Goal: Answer question/provide support: Answer question/provide support

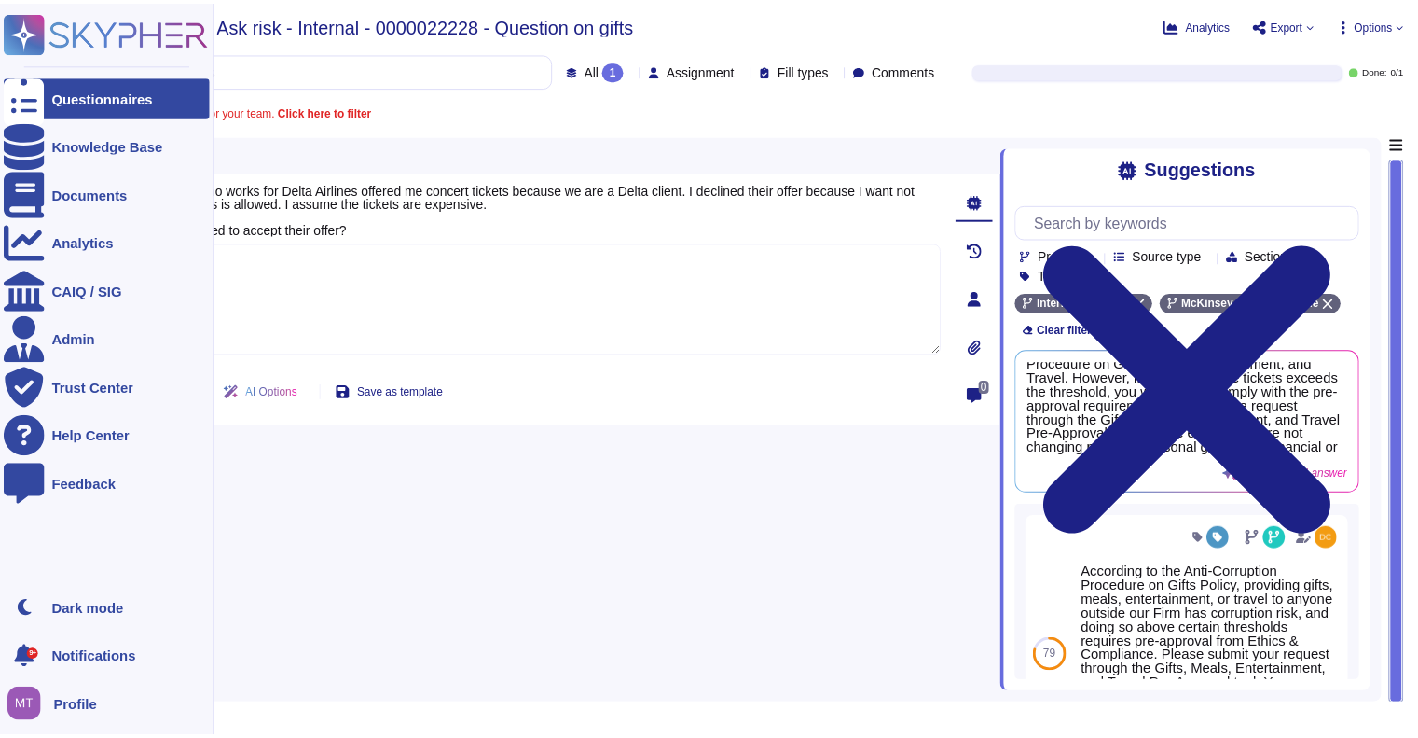
scroll to position [949, 0]
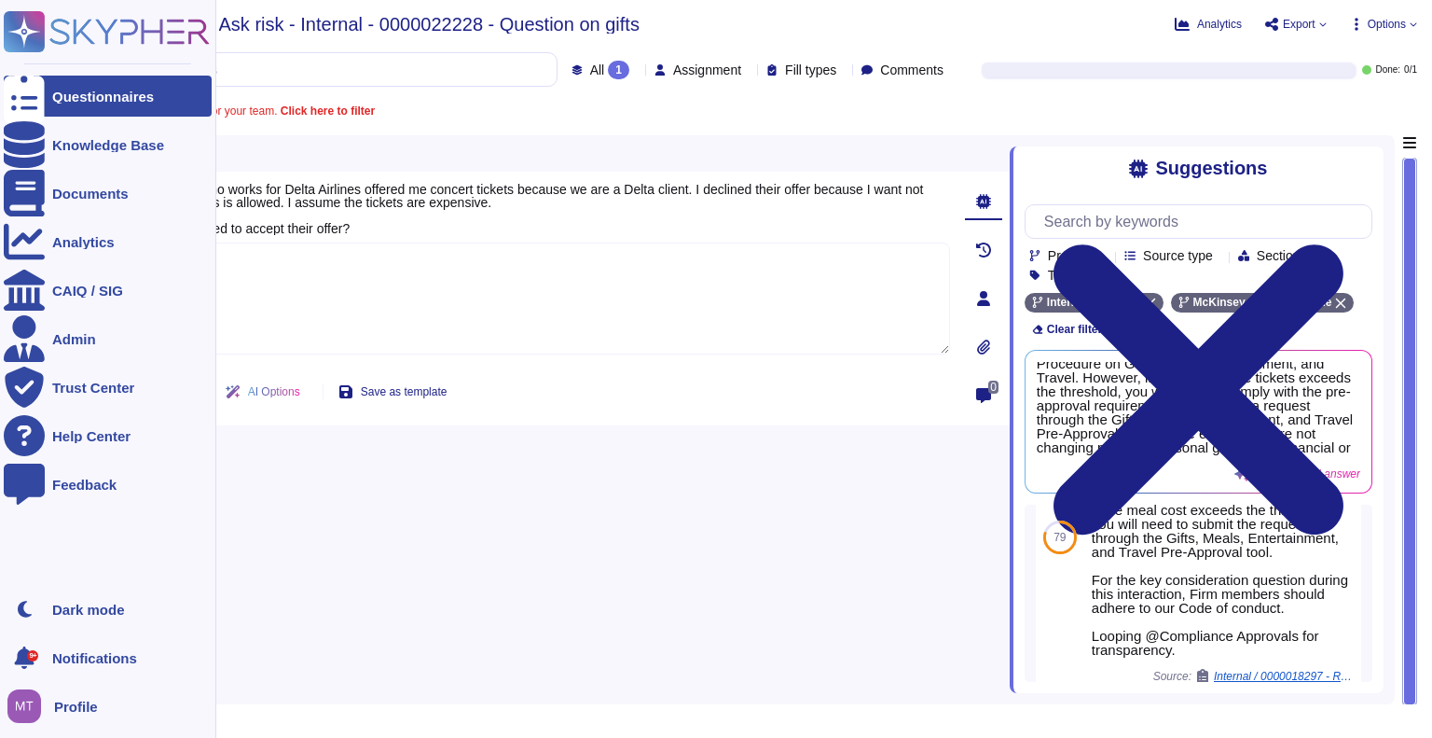
click at [29, 98] on icon at bounding box center [24, 96] width 41 height 55
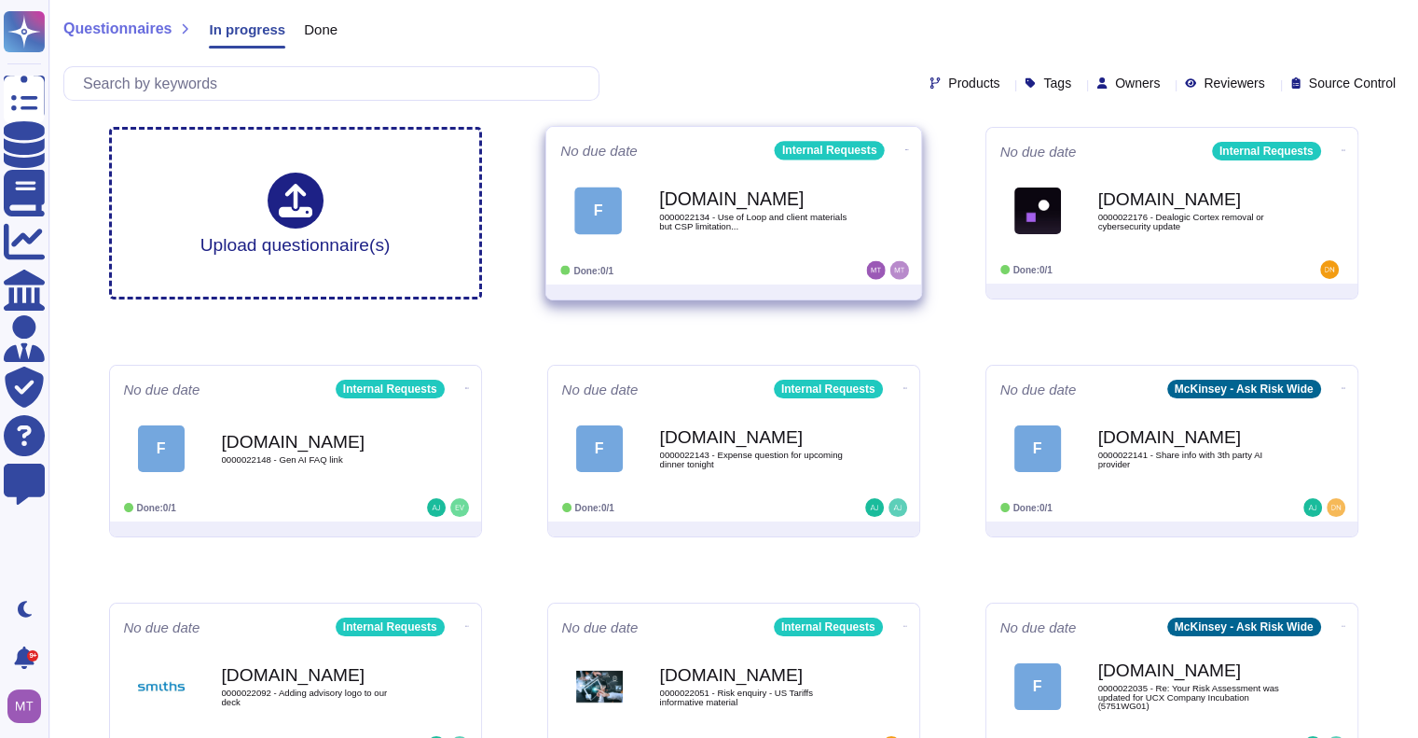
click at [656, 200] on span "F [DOMAIN_NAME] 0000022134 - Use of Loop and client materials but CSP limitatio…" at bounding box center [733, 211] width 347 height 76
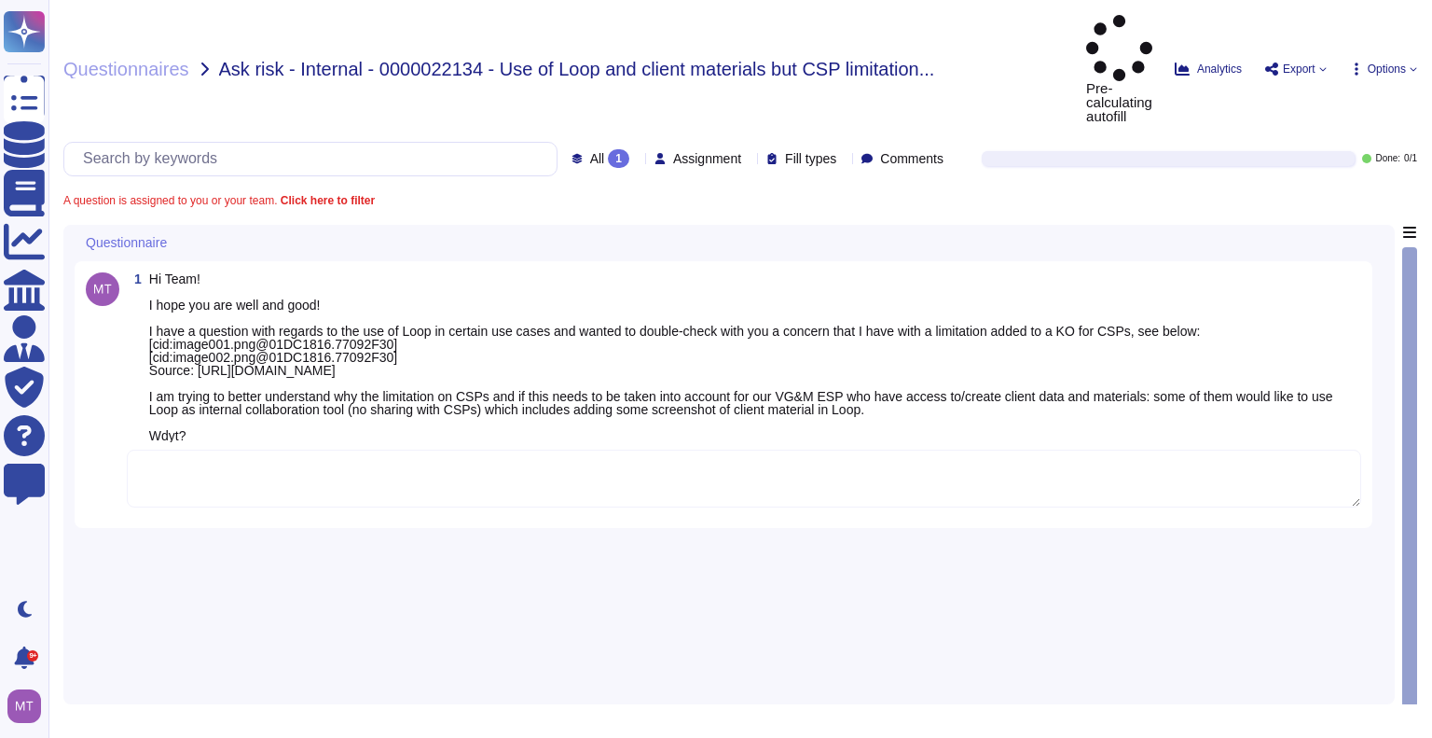
click at [239, 449] on textarea at bounding box center [744, 478] width 1235 height 58
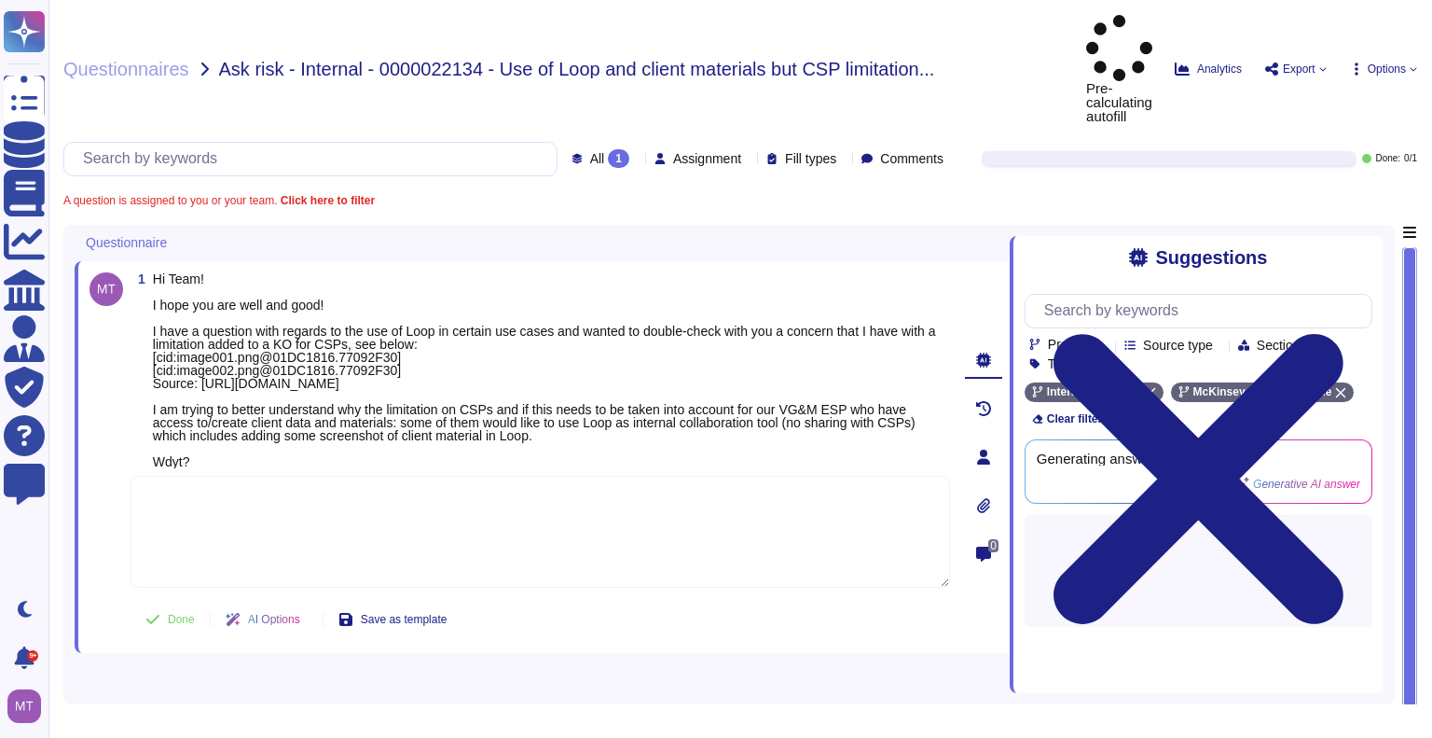
paste textarea "We are connecting you with @[PERSON_NAME] , the Product Manager for Microsoft L…"
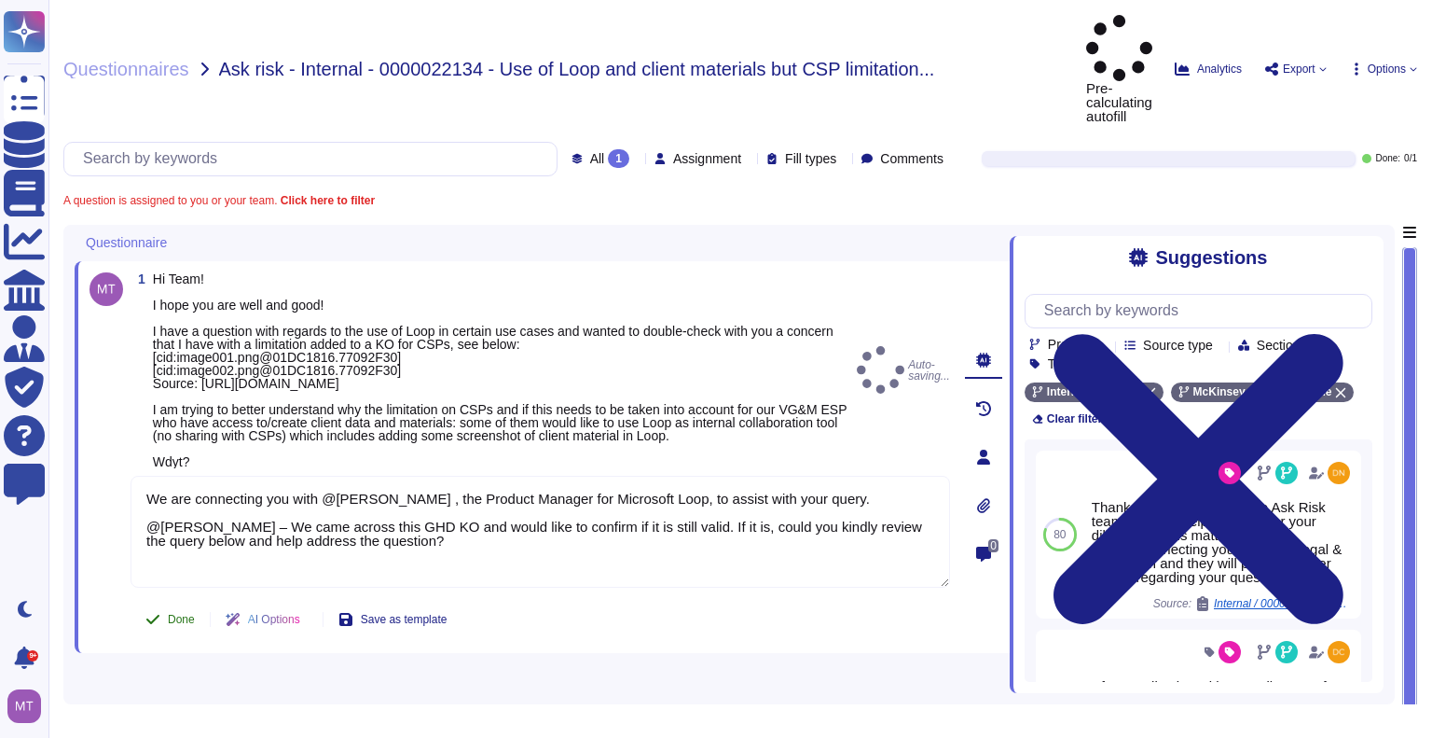
type textarea "We are connecting you with @[PERSON_NAME] , the Product Manager for Microsoft L…"
click at [168, 614] on span "Done" at bounding box center [181, 619] width 27 height 11
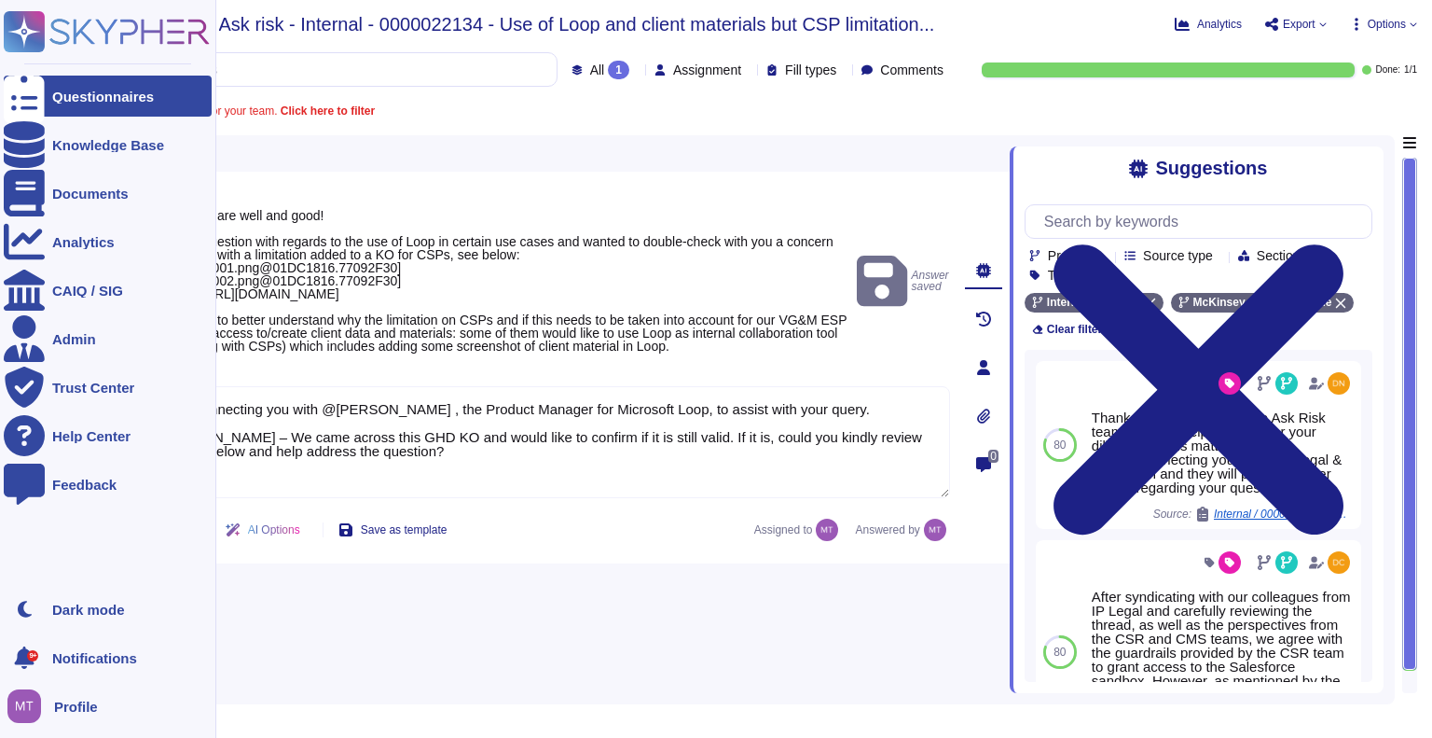
click at [73, 102] on div "Questionnaires" at bounding box center [103, 97] width 102 height 14
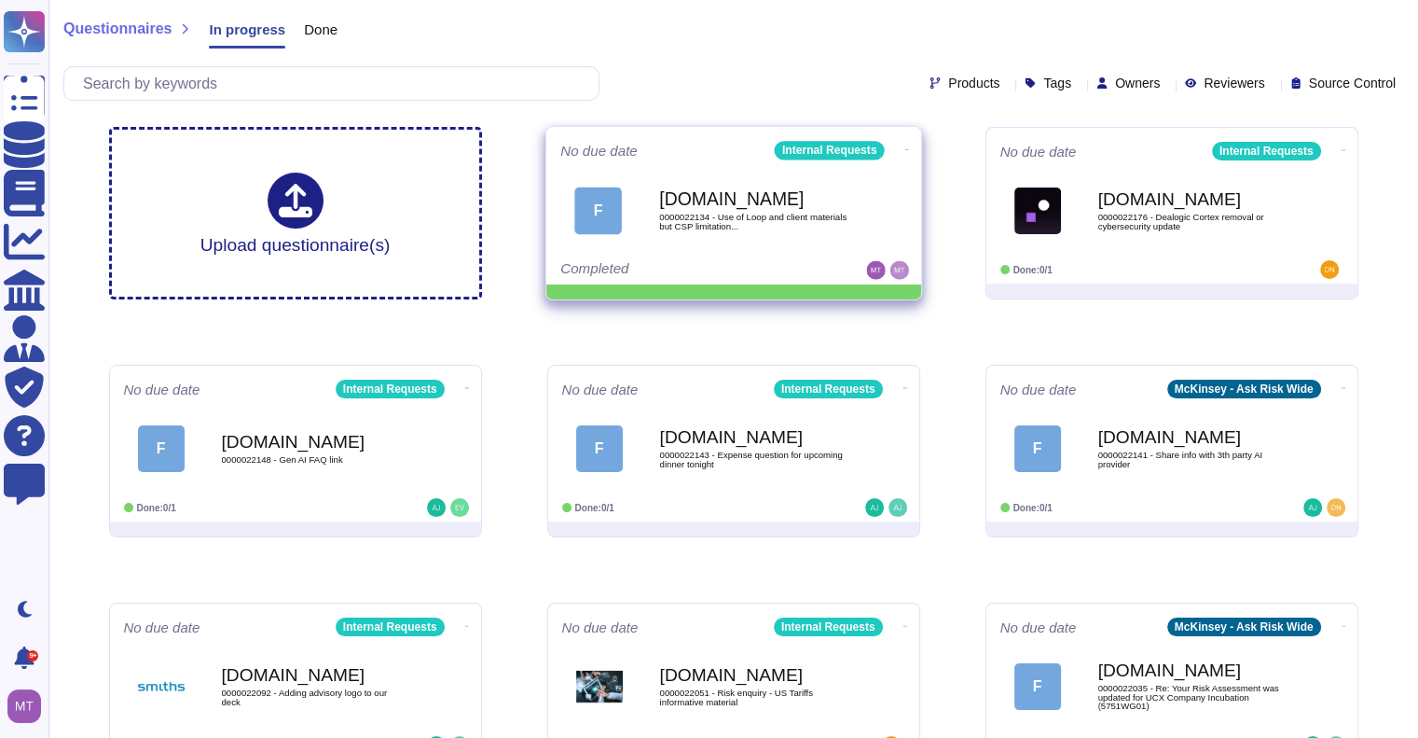
click at [905, 147] on icon at bounding box center [907, 149] width 4 height 5
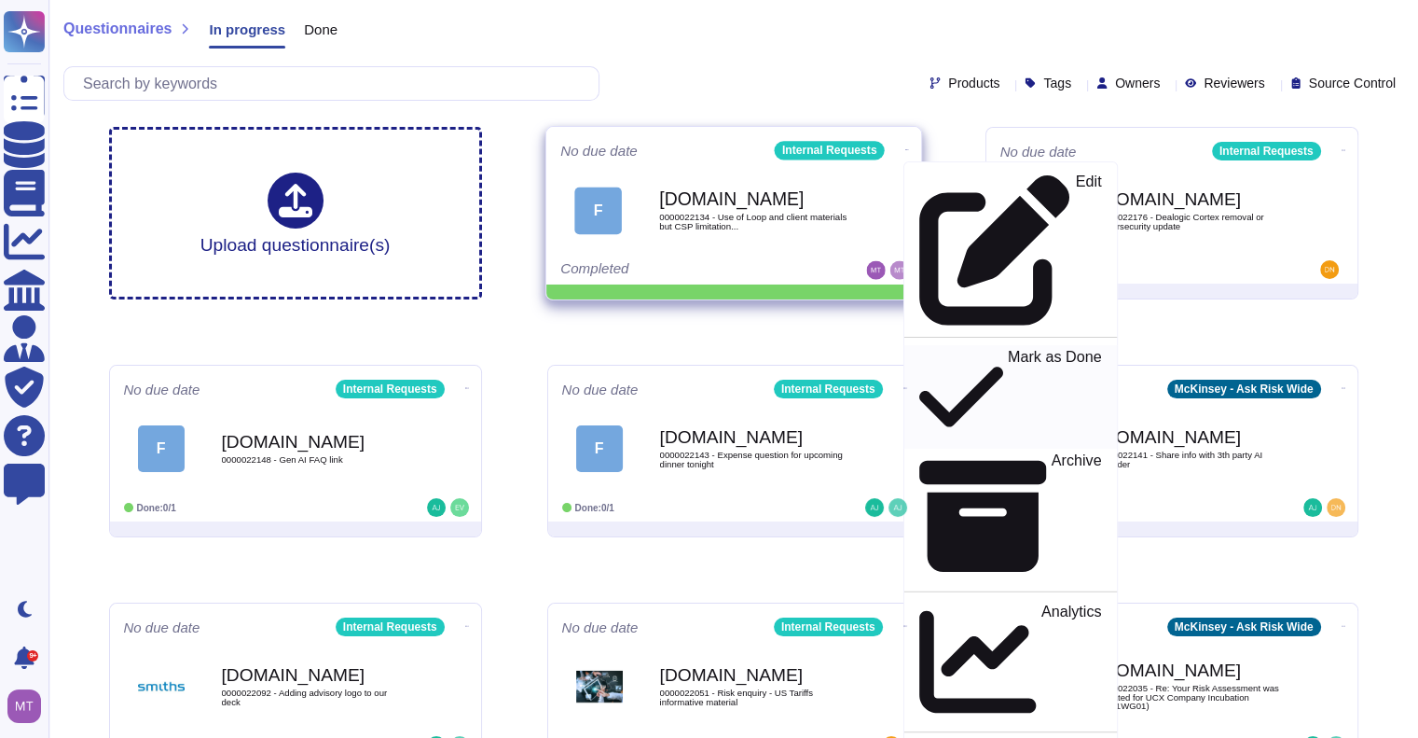
click at [1007, 350] on p "Mark as Done" at bounding box center [1054, 397] width 94 height 95
